Goal: Use online tool/utility: Utilize a website feature to perform a specific function

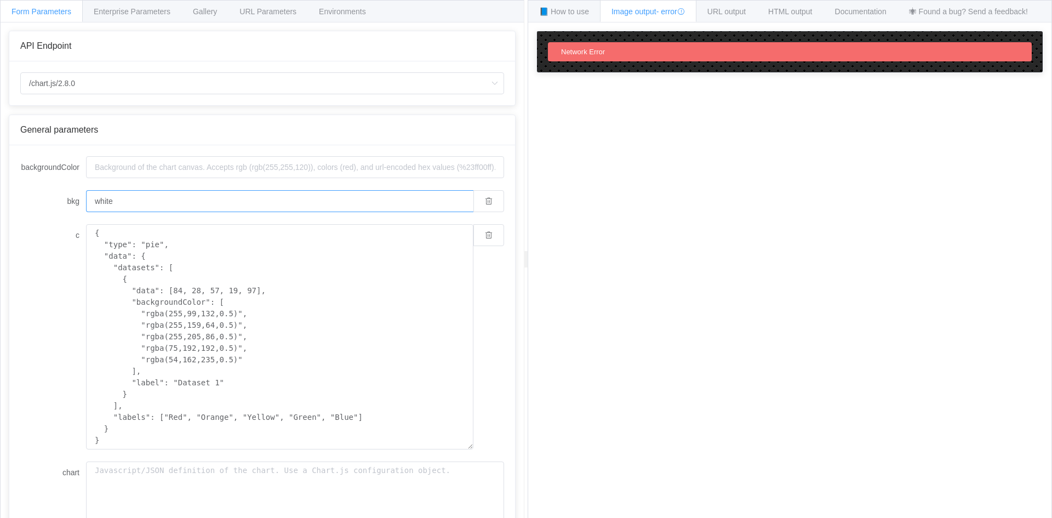
click at [313, 198] on input "white" at bounding box center [279, 201] width 387 height 22
click at [319, 164] on input "backgroundColor" at bounding box center [295, 167] width 418 height 22
click at [222, 84] on input "/chart.js/2.8.0" at bounding box center [262, 83] width 484 height 22
click at [207, 111] on li "/chart" at bounding box center [262, 114] width 483 height 19
type input "/chart"
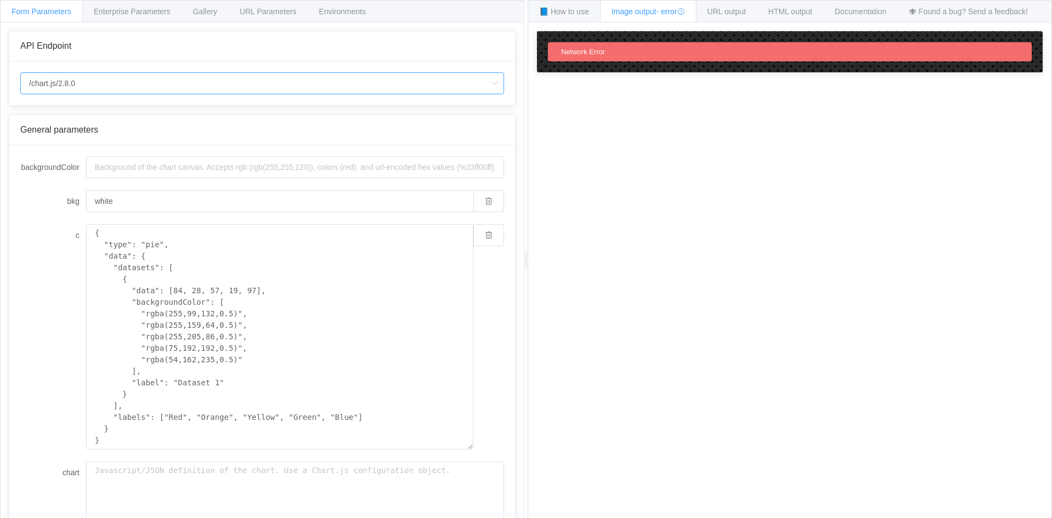
type input "20"
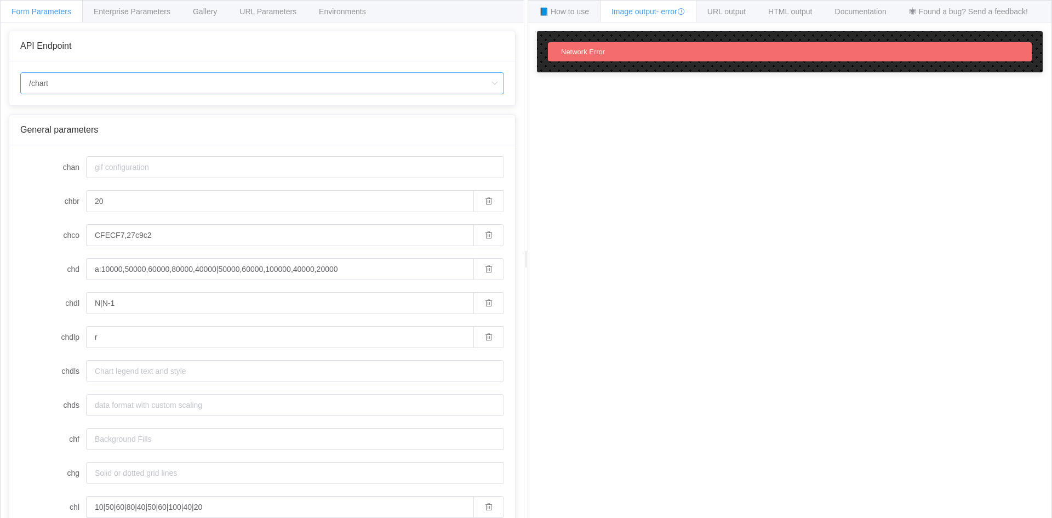
click at [226, 82] on input "/chart" at bounding box center [262, 83] width 484 height 22
click at [214, 139] on li "/chart.js/2.8.0" at bounding box center [262, 132] width 483 height 19
type input "/chart.js/2.8.0"
type input "white"
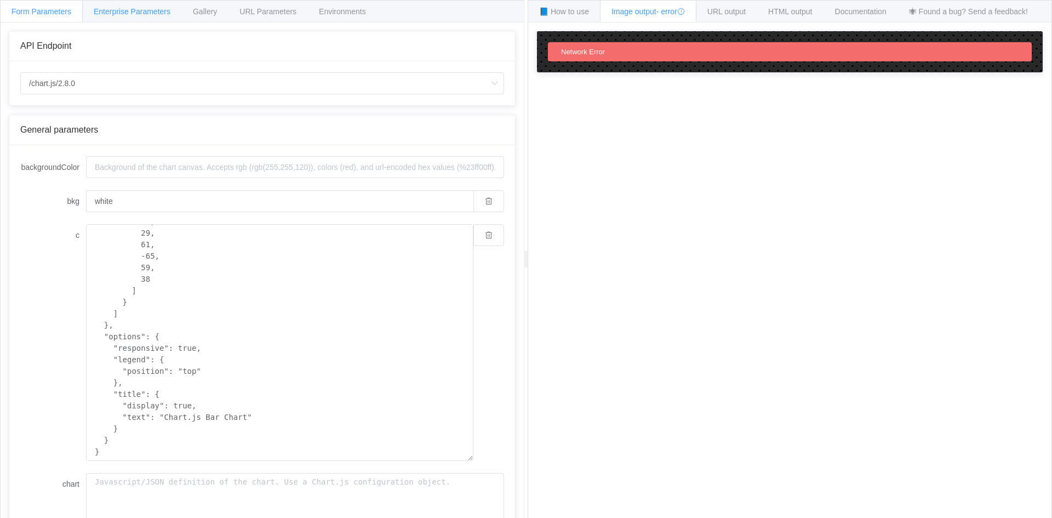
click at [114, 10] on span "Enterprise Parameters" at bounding box center [132, 11] width 77 height 9
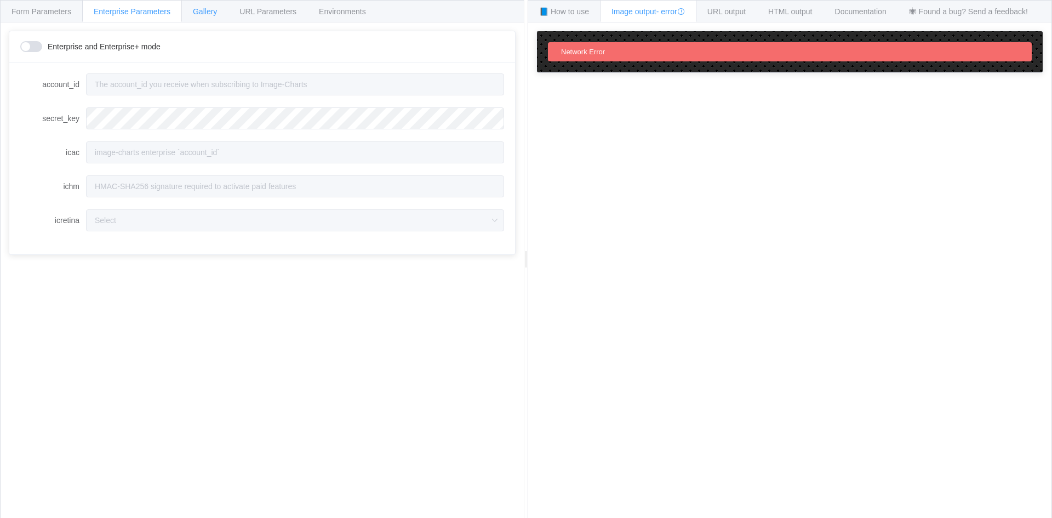
click at [201, 10] on span "Gallery" at bounding box center [205, 11] width 24 height 9
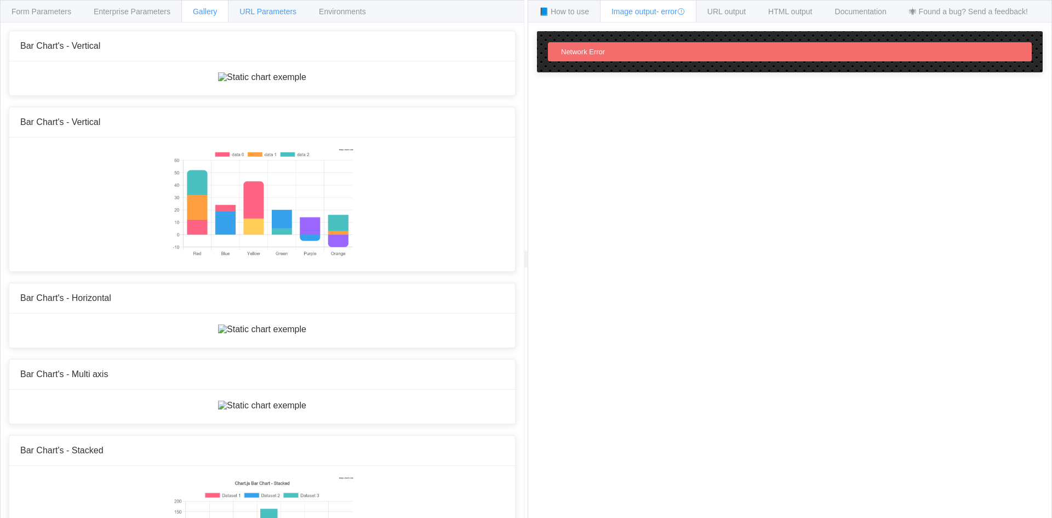
click at [261, 9] on span "URL Parameters" at bounding box center [267, 11] width 57 height 9
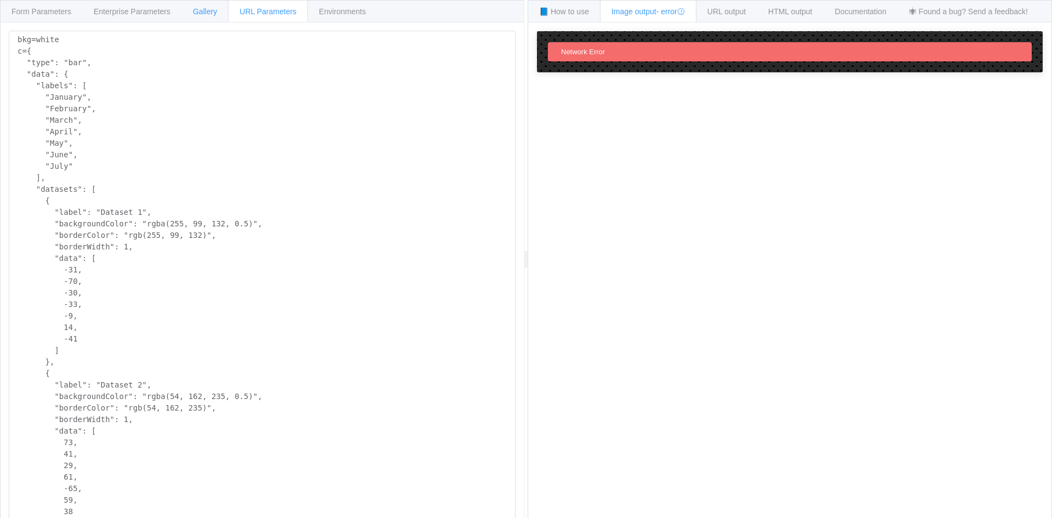
click at [210, 12] on span "Gallery" at bounding box center [205, 11] width 24 height 9
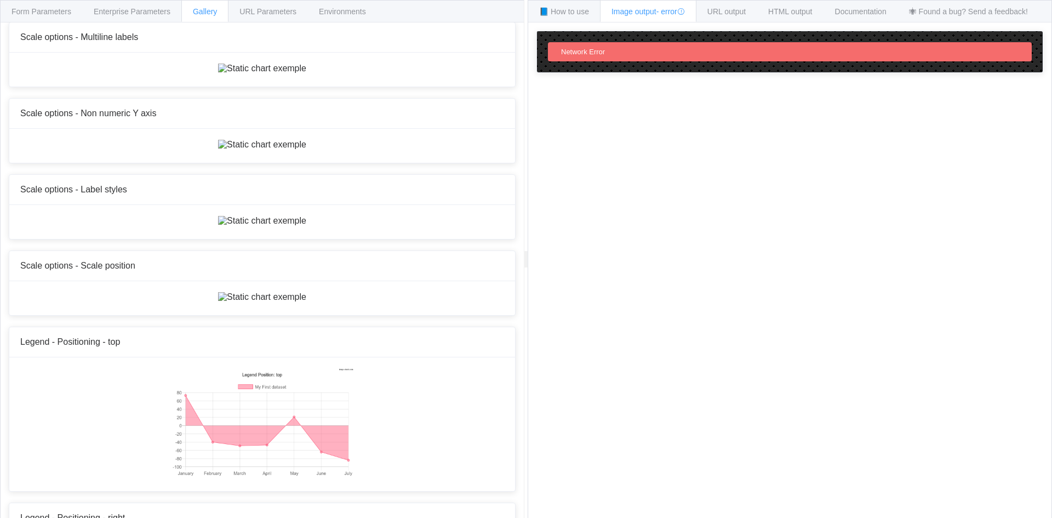
scroll to position [4492, 0]
